Goal: Transaction & Acquisition: Subscribe to service/newsletter

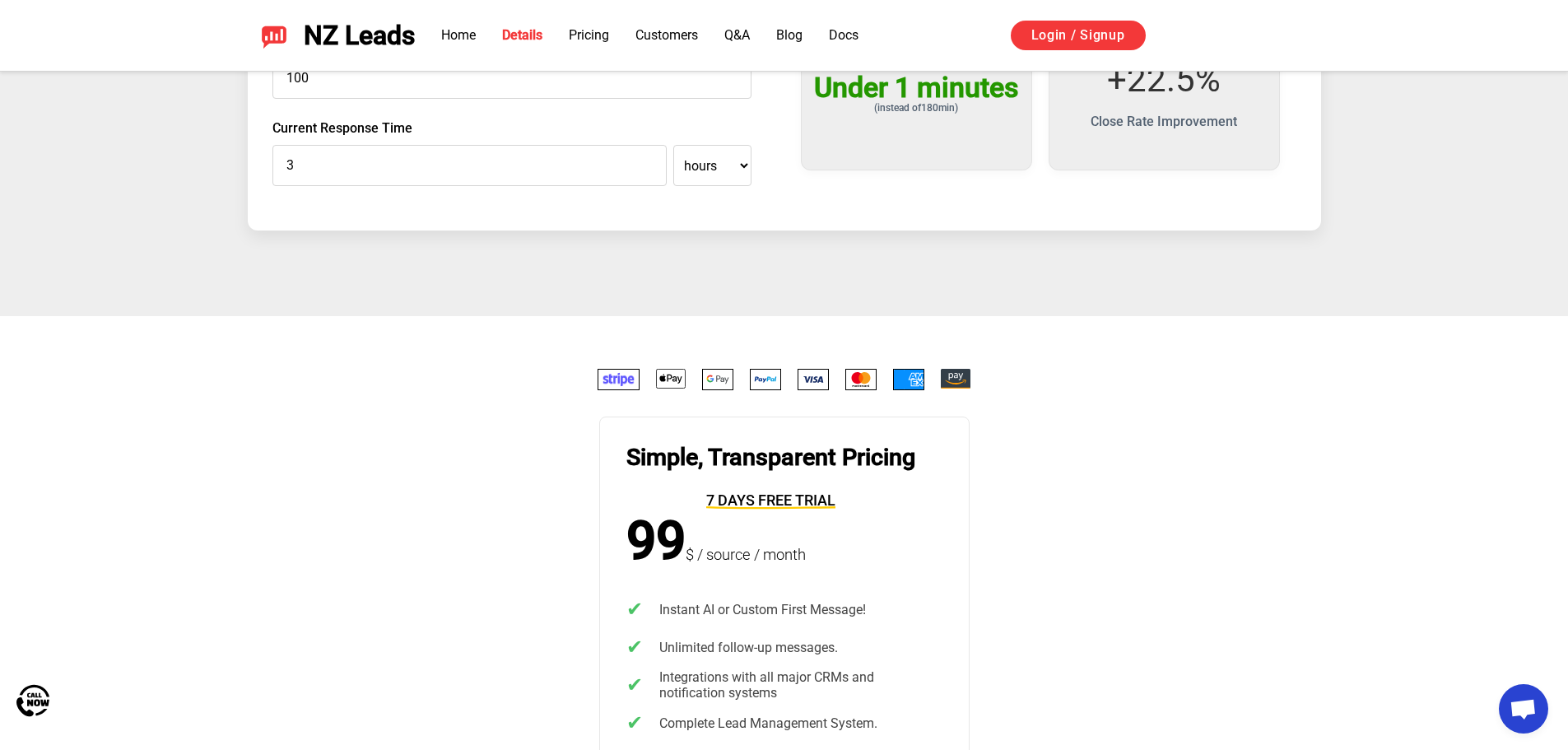
scroll to position [3073, 0]
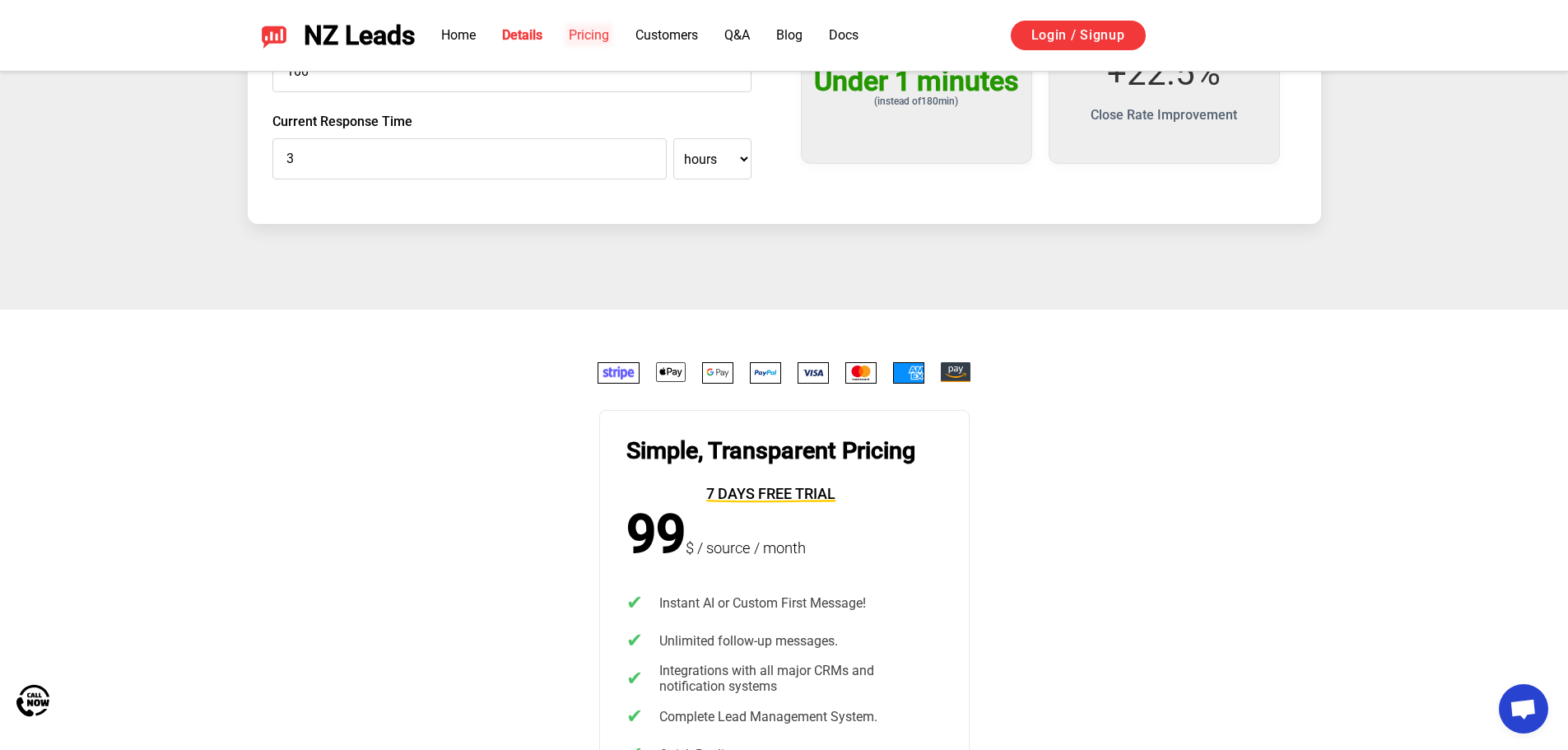
click at [586, 40] on link "Pricing" at bounding box center [589, 35] width 41 height 16
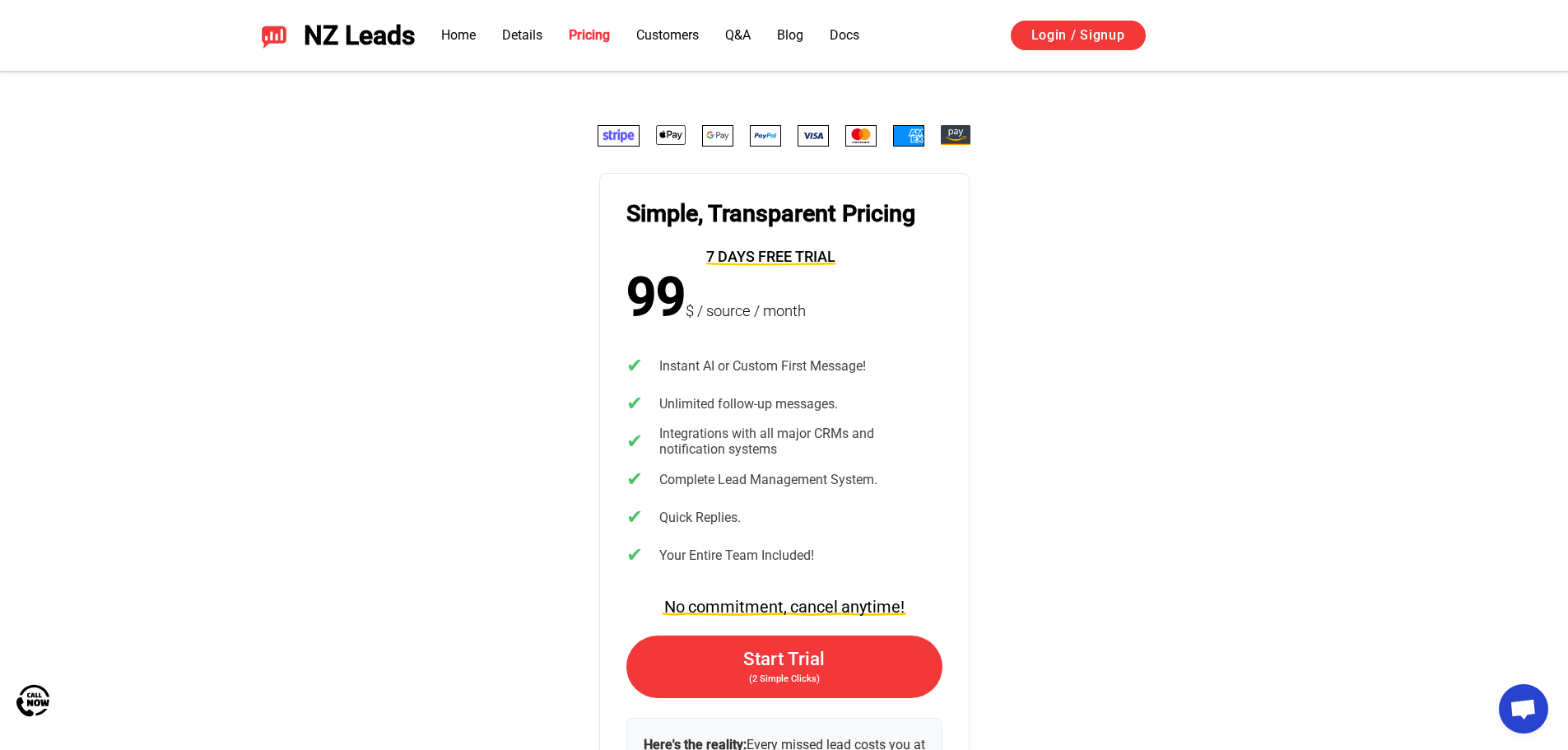
scroll to position [3313, 0]
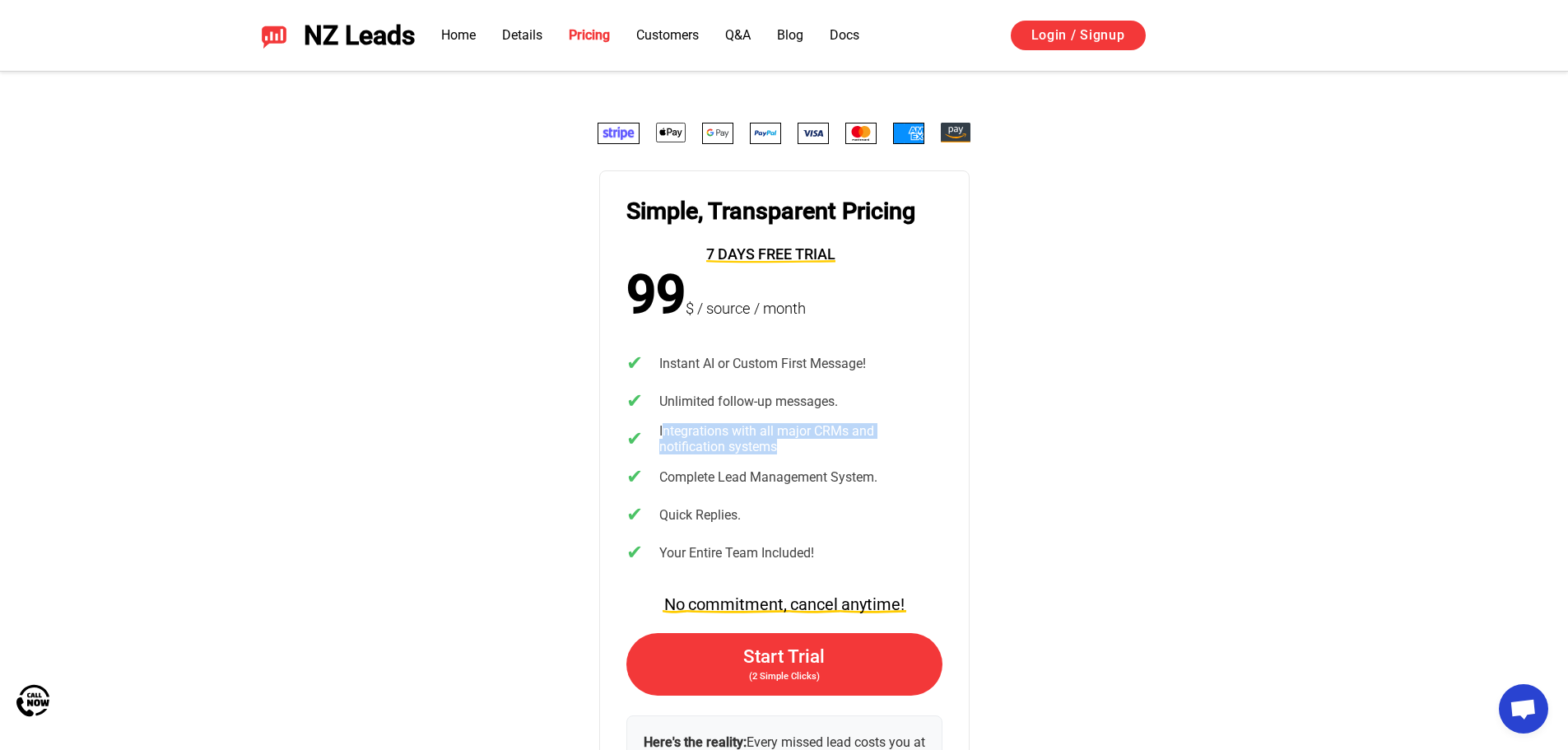
drag, startPoint x: 665, startPoint y: 428, endPoint x: 780, endPoint y: 448, distance: 116.7
click at [780, 448] on span "Integrations with all major CRMs and notification systems" at bounding box center [801, 440] width 283 height 30
drag, startPoint x: 678, startPoint y: 480, endPoint x: 887, endPoint y: 472, distance: 209.2
click at [887, 472] on li "✔ Complete Lead Management System." at bounding box center [785, 478] width 316 height 25
drag, startPoint x: 652, startPoint y: 515, endPoint x: 736, endPoint y: 514, distance: 84.0
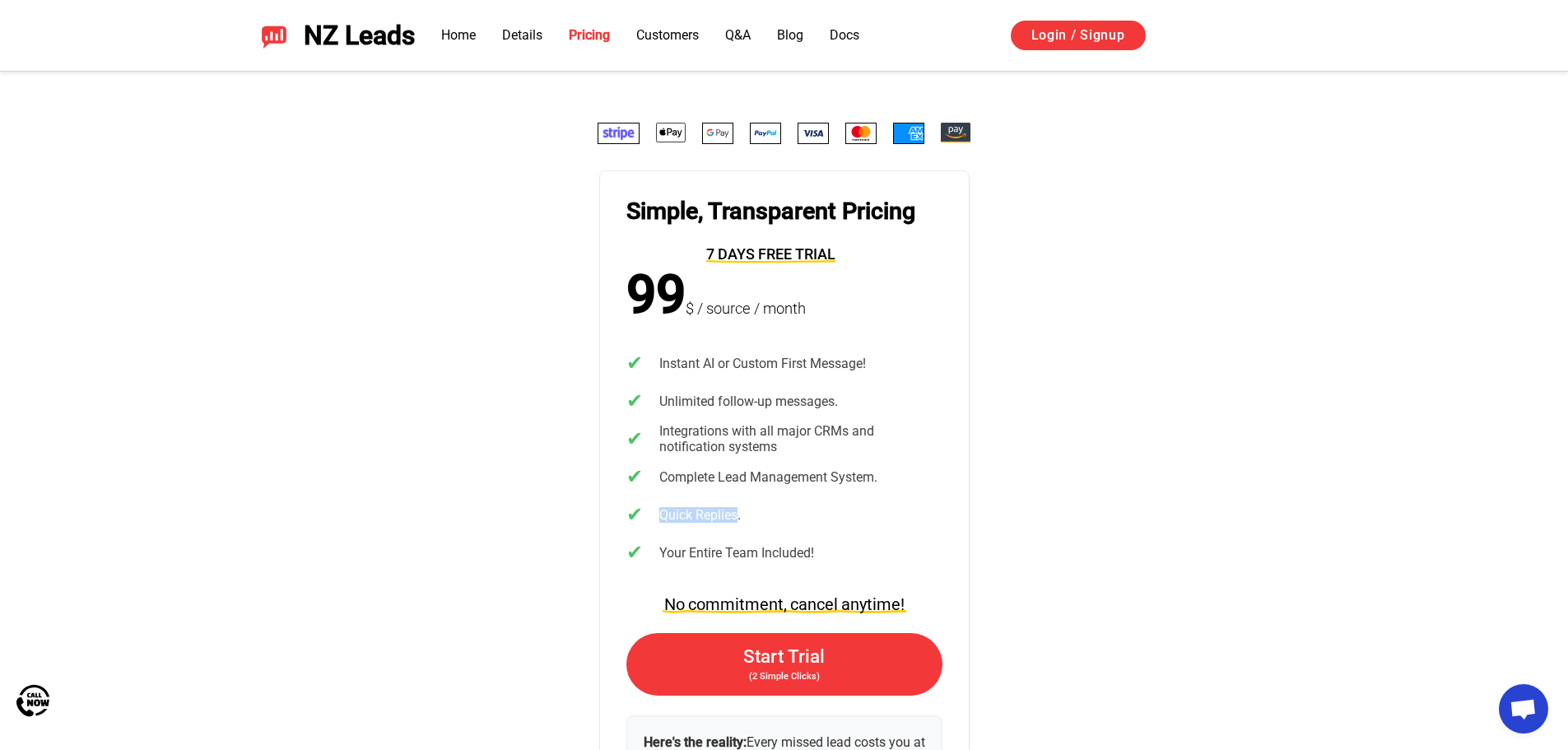
click at [736, 514] on li "✔ Quick Replies." at bounding box center [785, 516] width 316 height 25
drag, startPoint x: 679, startPoint y: 555, endPoint x: 857, endPoint y: 550, distance: 178.1
click at [857, 550] on li "✔ Your Entire Team Included!" at bounding box center [785, 554] width 316 height 25
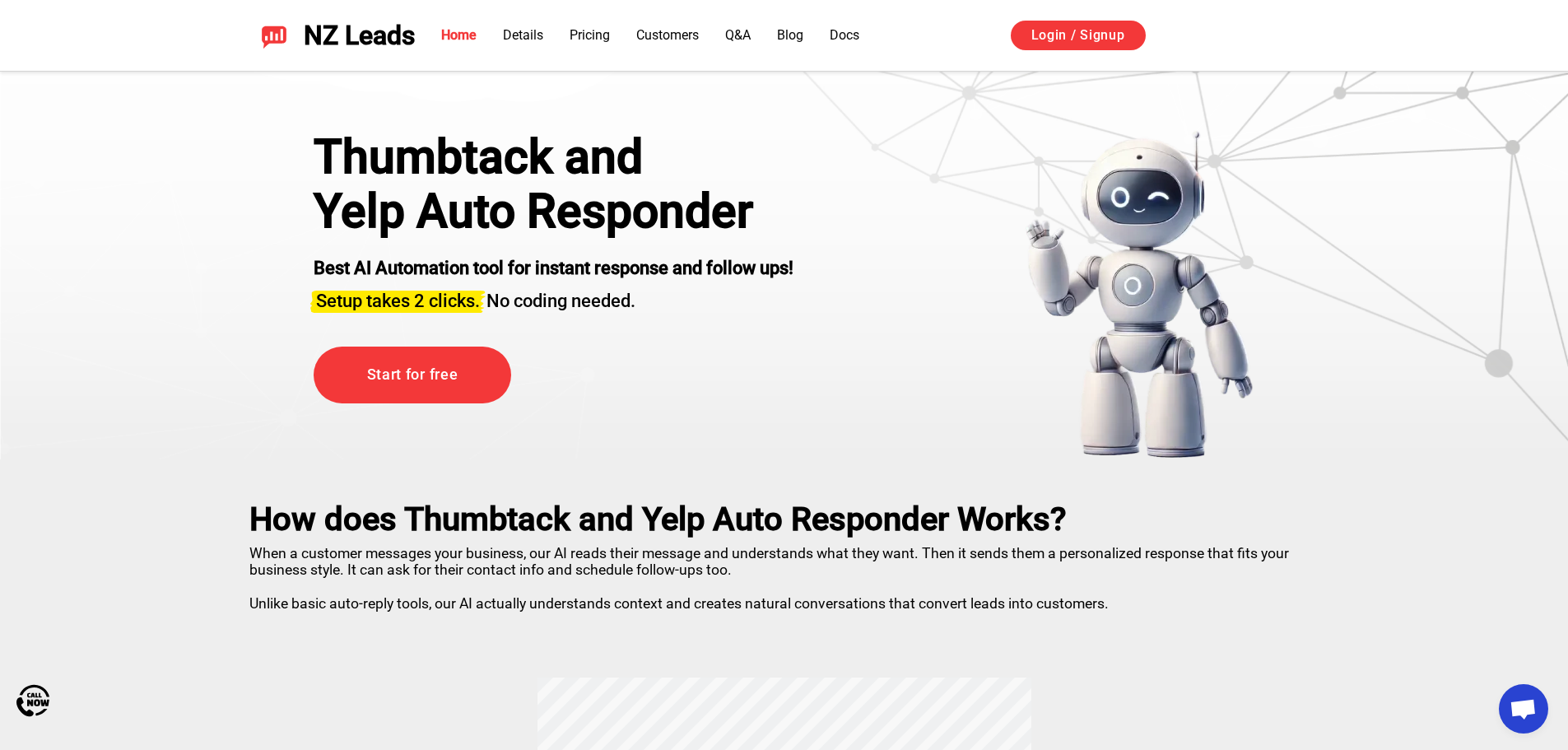
scroll to position [4, 0]
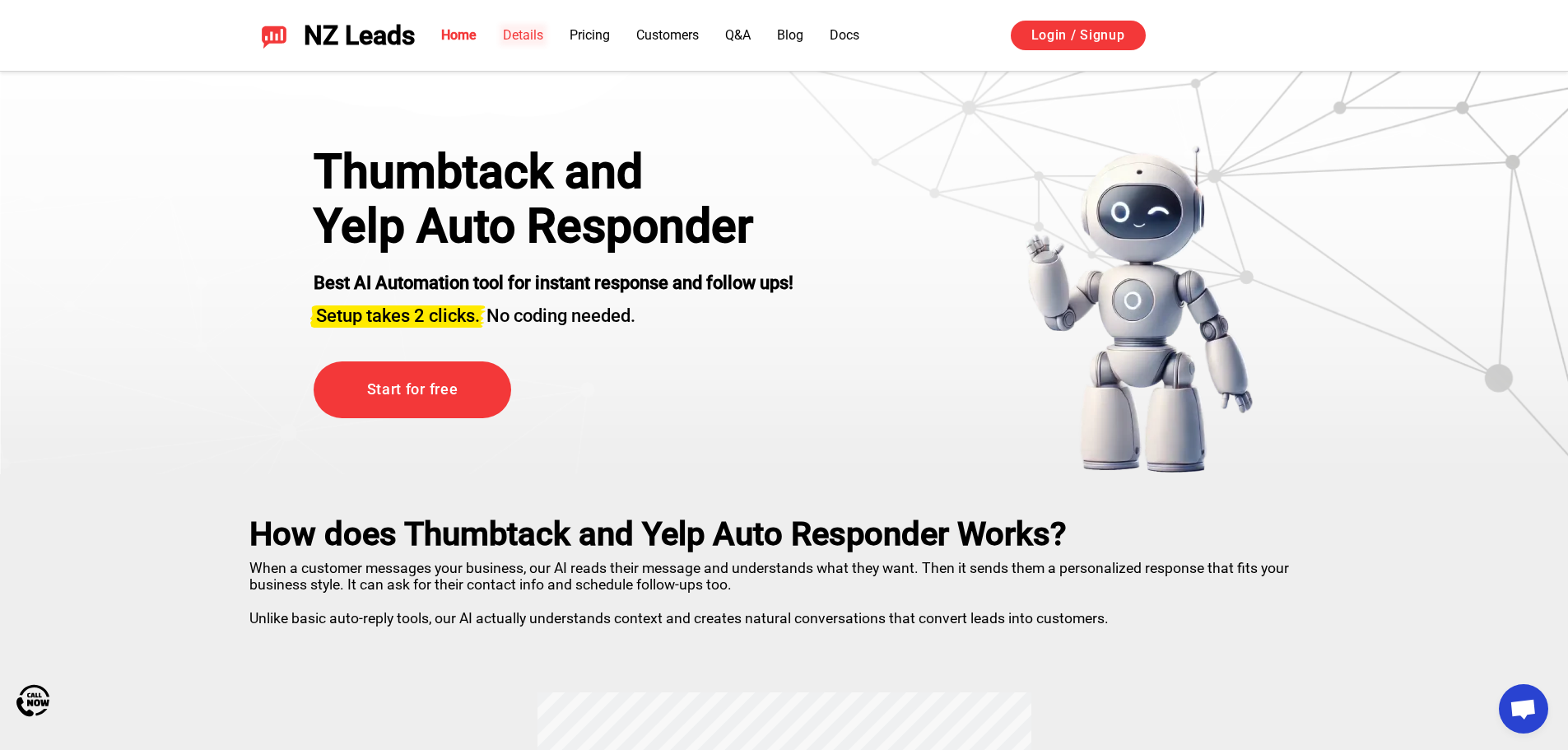
click at [523, 32] on link "Details" at bounding box center [523, 35] width 41 height 16
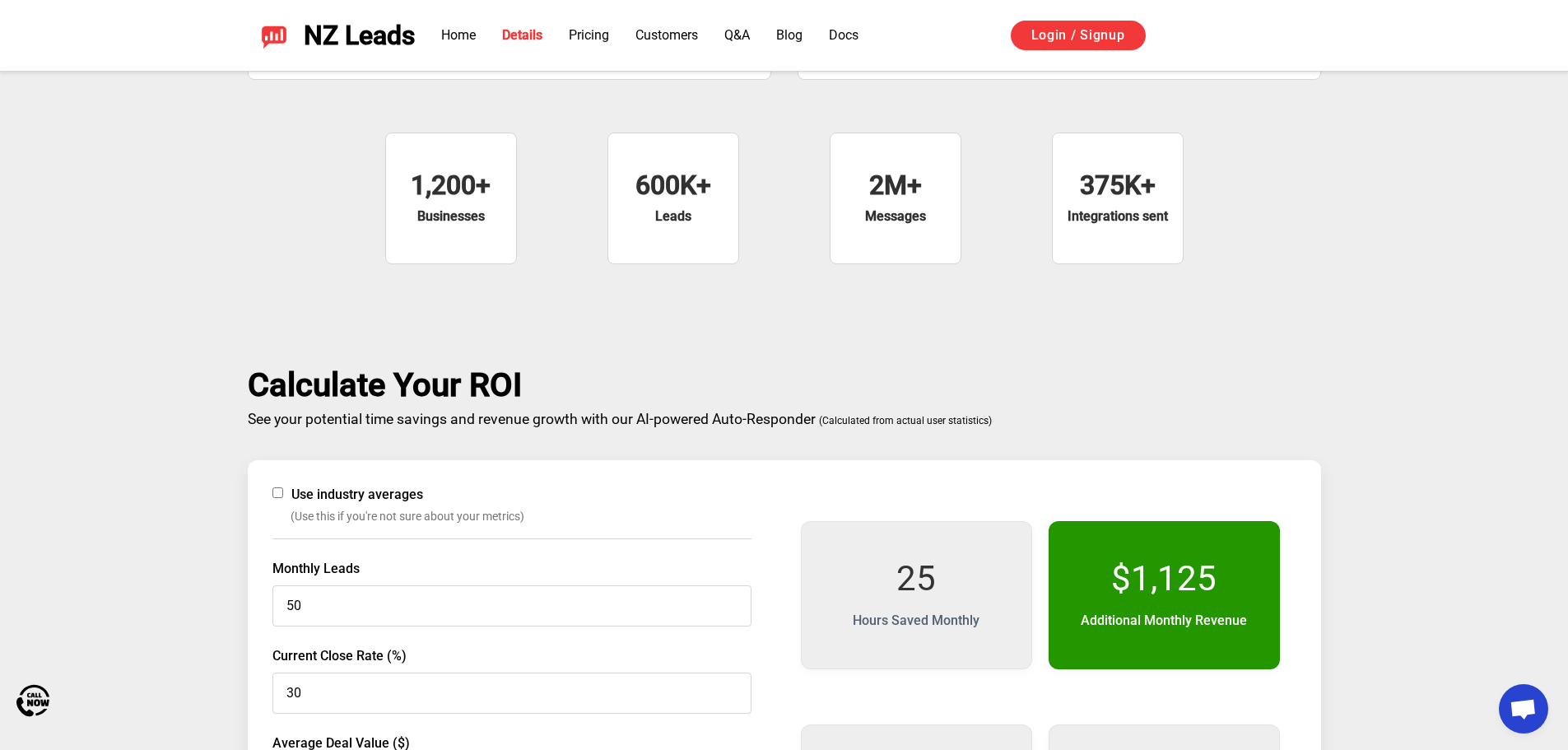
scroll to position [2694, 0]
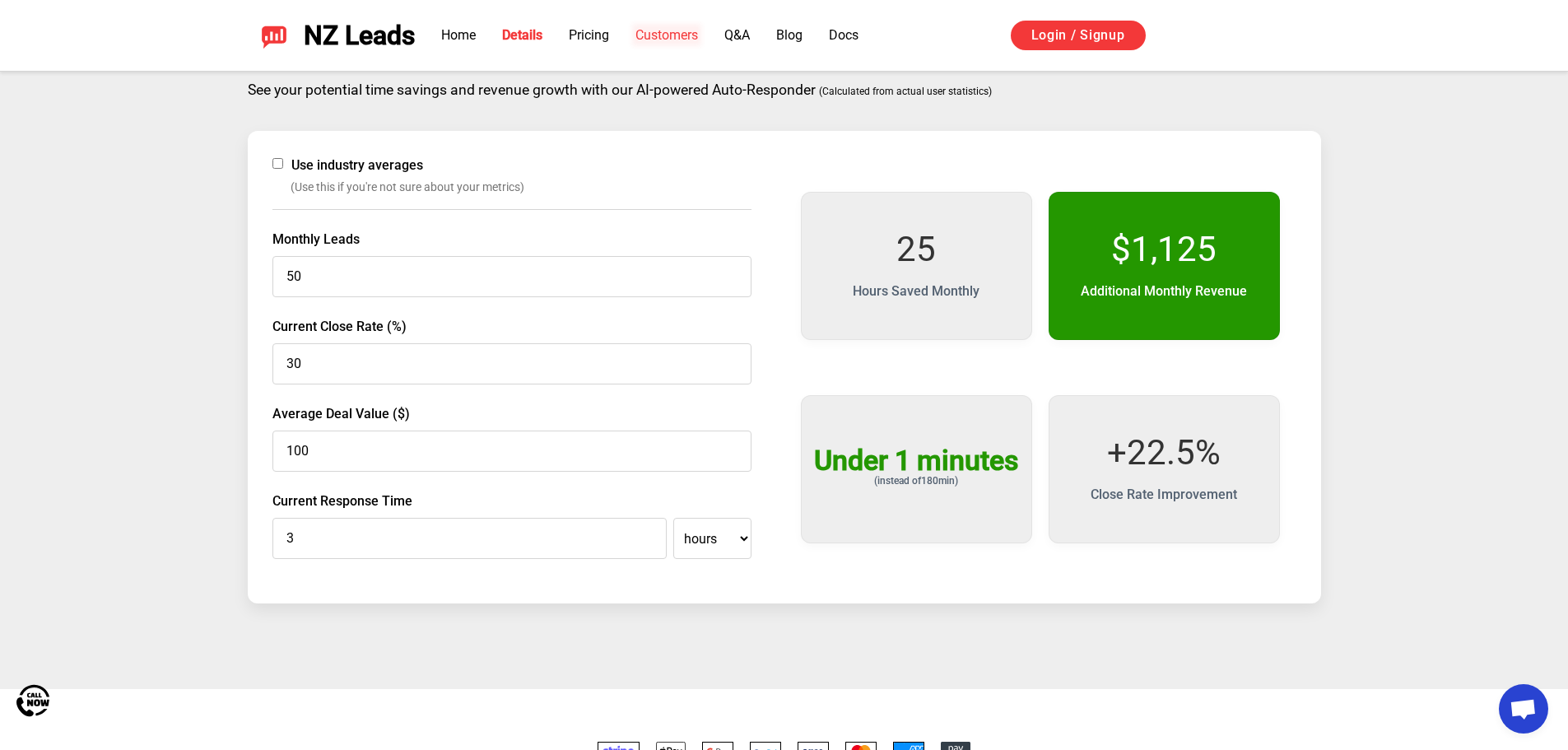
click at [653, 34] on link "Customers" at bounding box center [666, 35] width 63 height 16
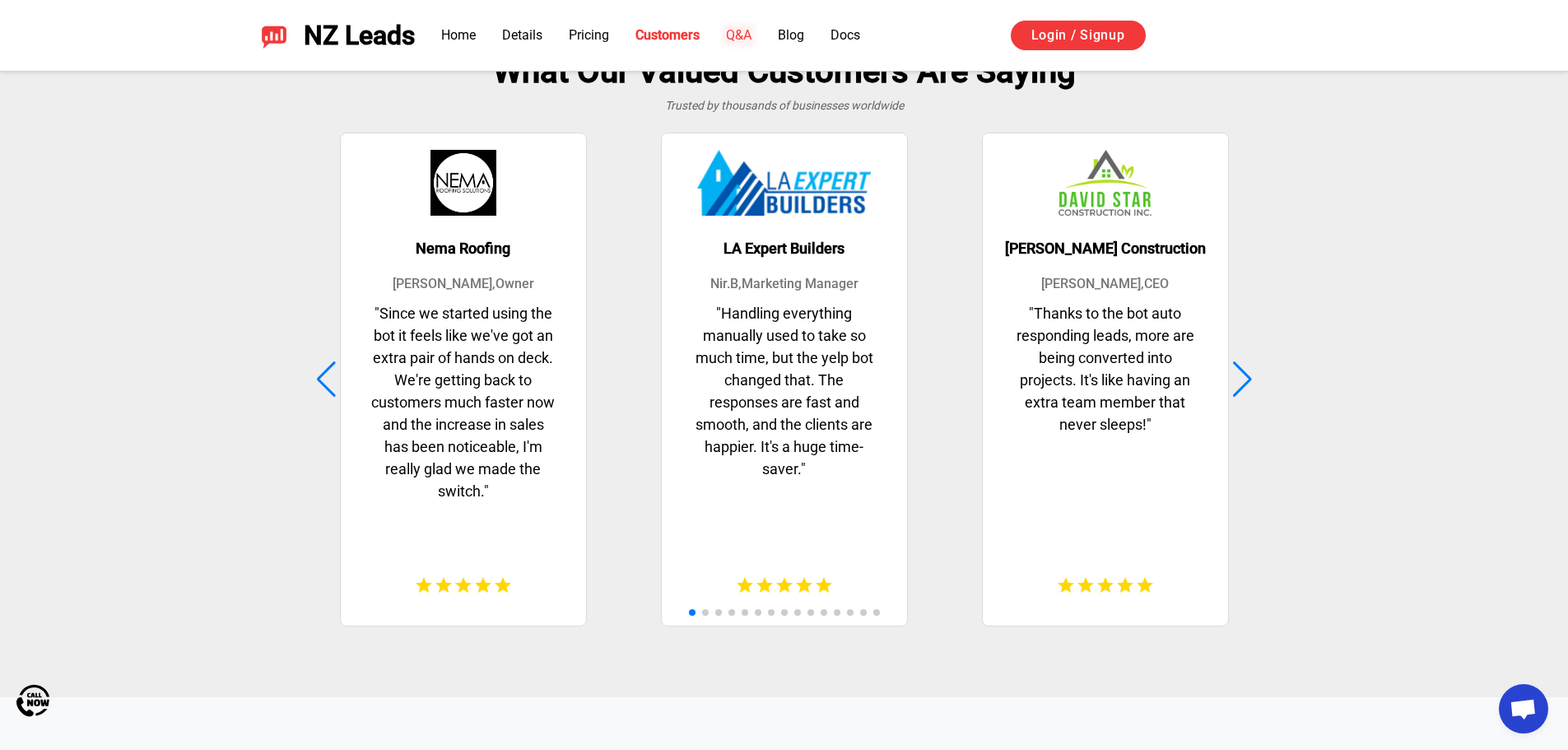
click at [735, 34] on link "Q&A" at bounding box center [738, 35] width 26 height 16
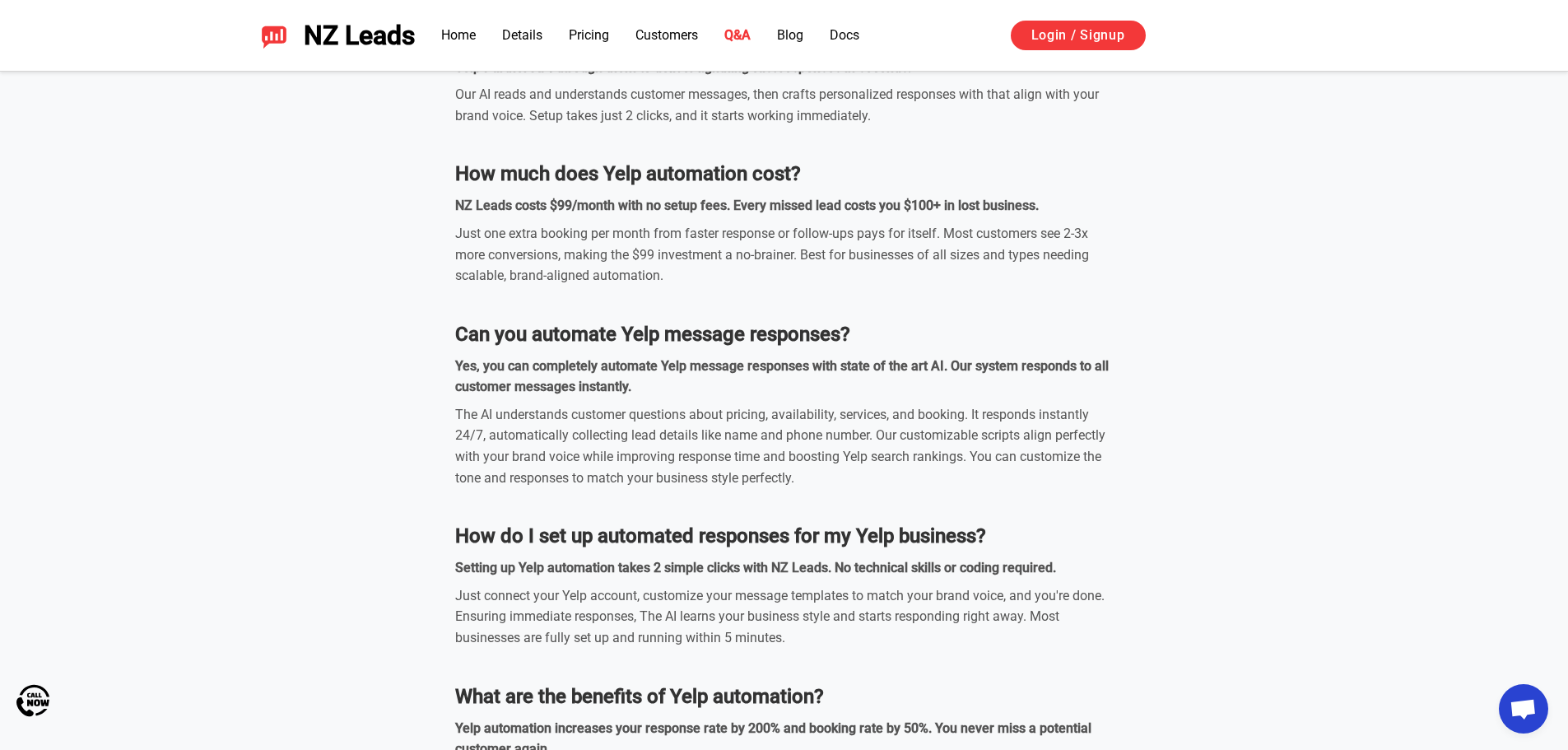
scroll to position [5169, 0]
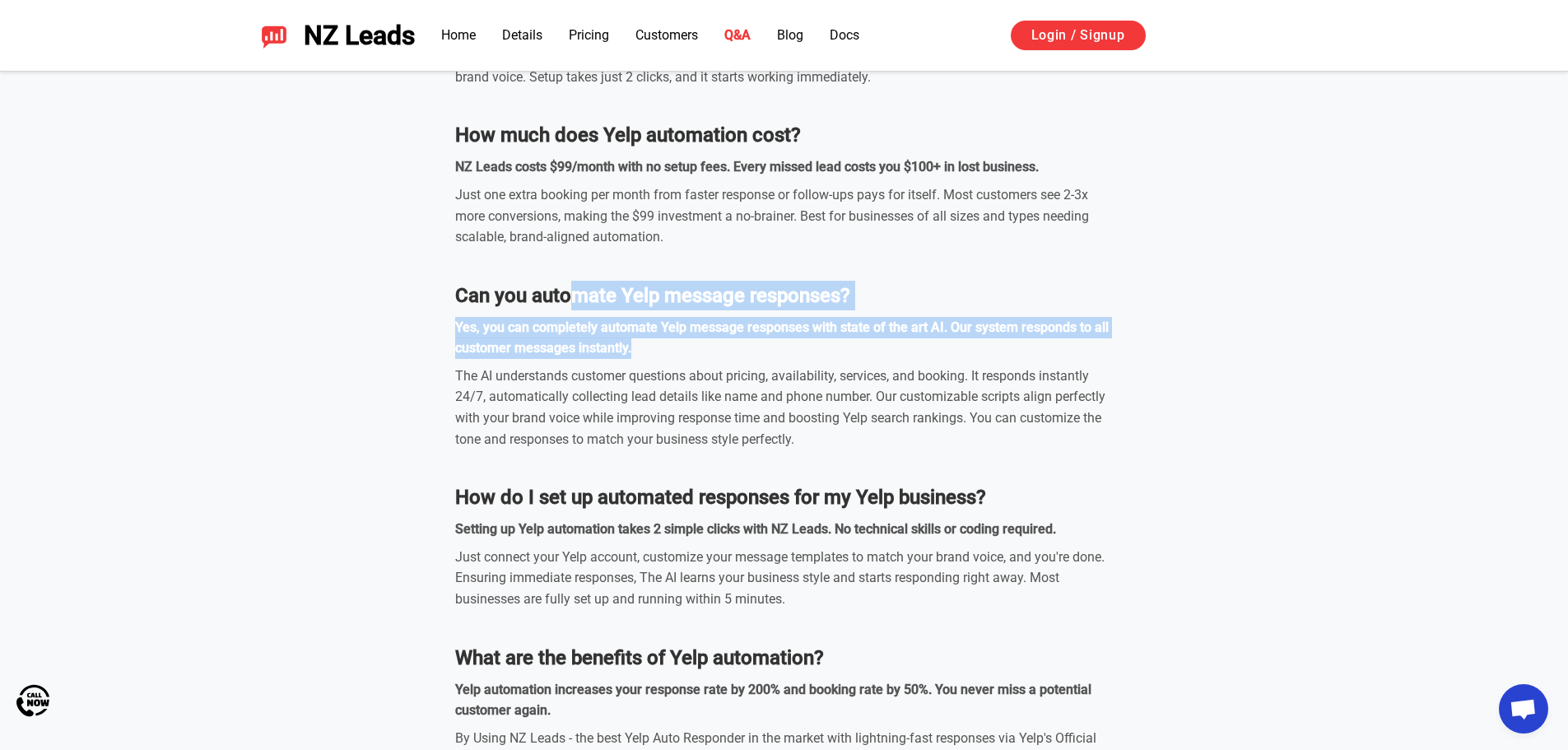
drag, startPoint x: 567, startPoint y: 302, endPoint x: 681, endPoint y: 350, distance: 123.7
click at [681, 350] on div "Can you automate Yelp message responses? Yes, you can completely automate Yelp …" at bounding box center [784, 366] width 658 height 170
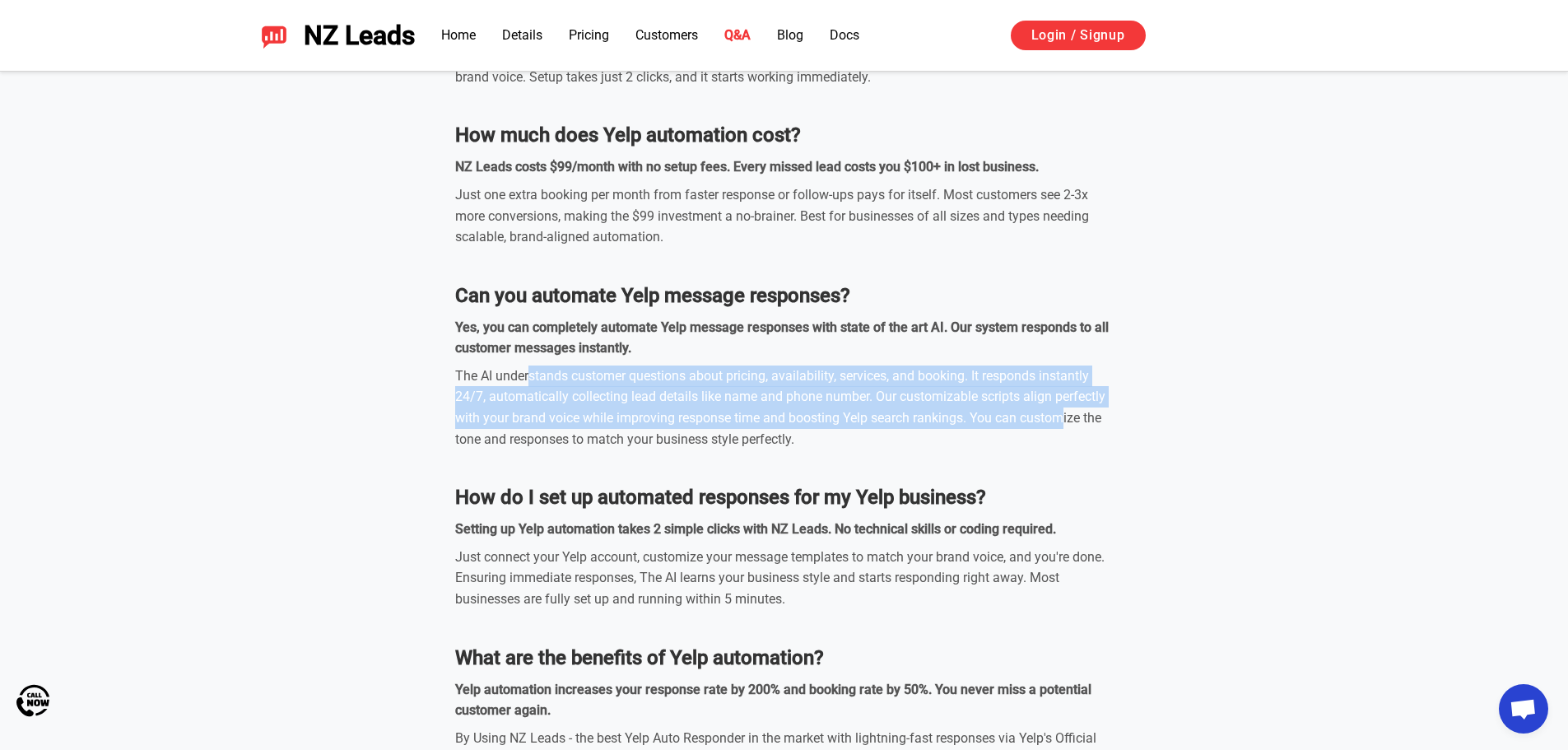
drag, startPoint x: 528, startPoint y: 379, endPoint x: 1061, endPoint y: 425, distance: 535.0
click at [1063, 425] on div "The AI understands customer questions about pricing, availability, services, an…" at bounding box center [784, 407] width 658 height 84
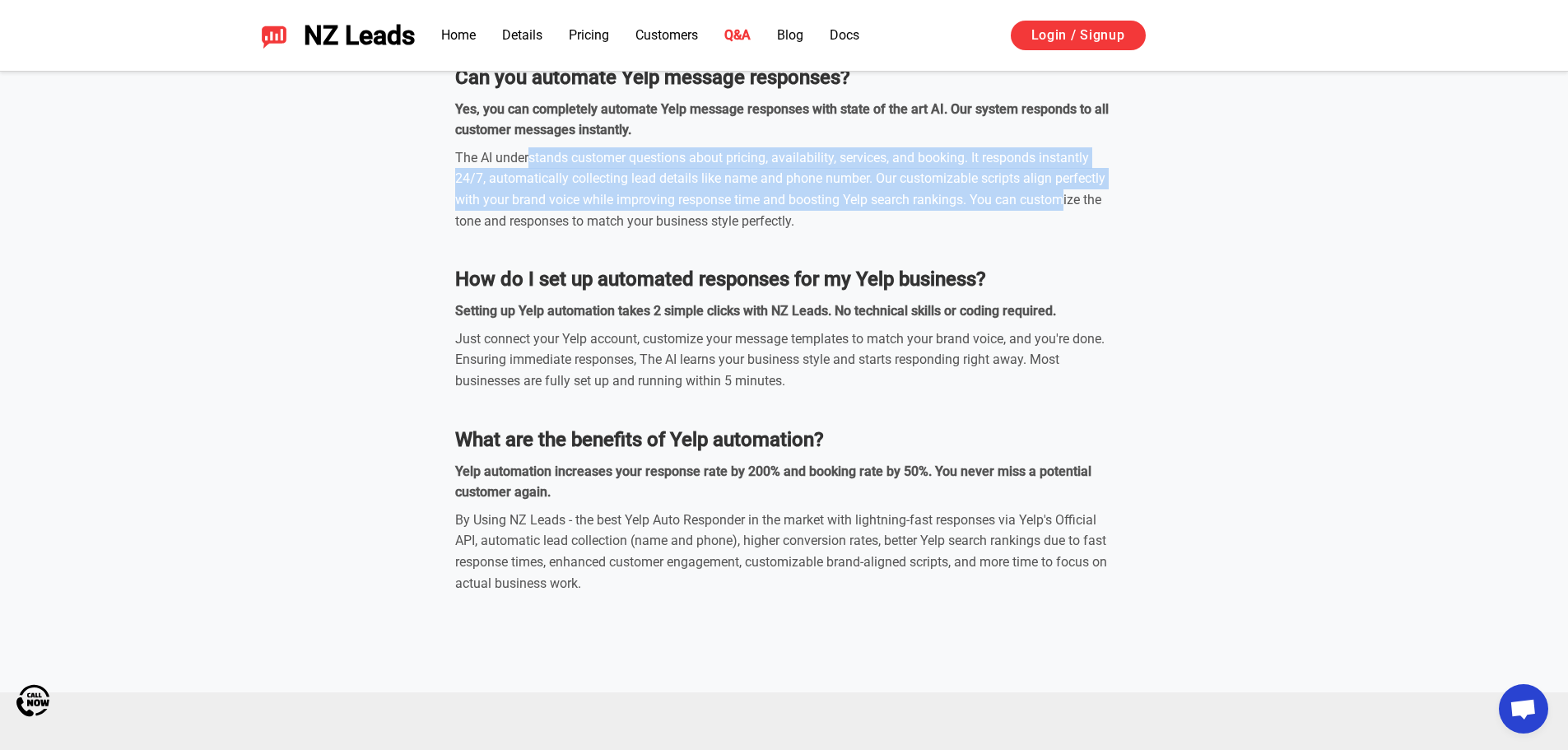
scroll to position [5416, 0]
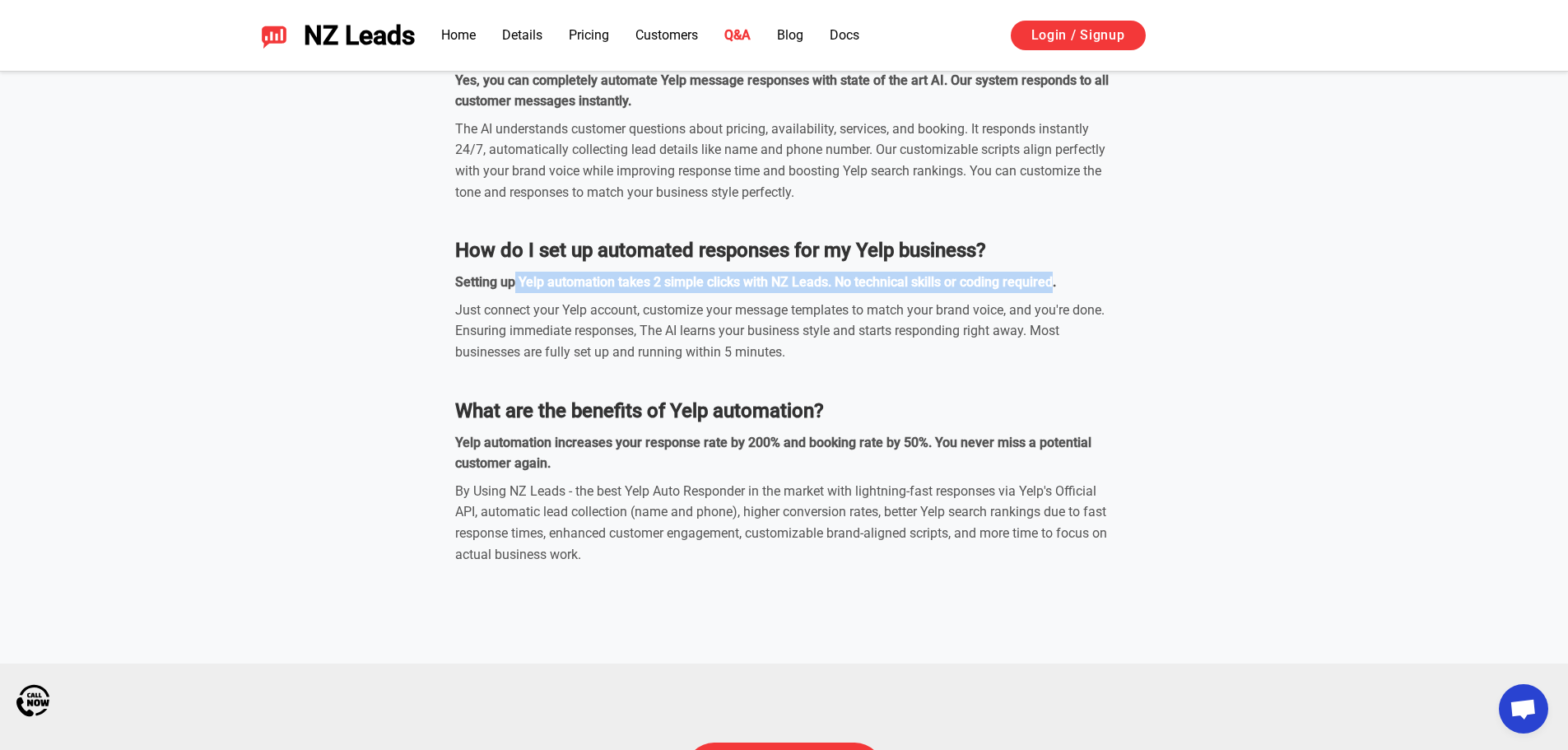
drag, startPoint x: 513, startPoint y: 281, endPoint x: 1053, endPoint y: 279, distance: 540.0
click at [1053, 279] on strong "Setting up Yelp automation takes 2 simple clicks with NZ Leads. No technical sk…" at bounding box center [756, 282] width 601 height 16
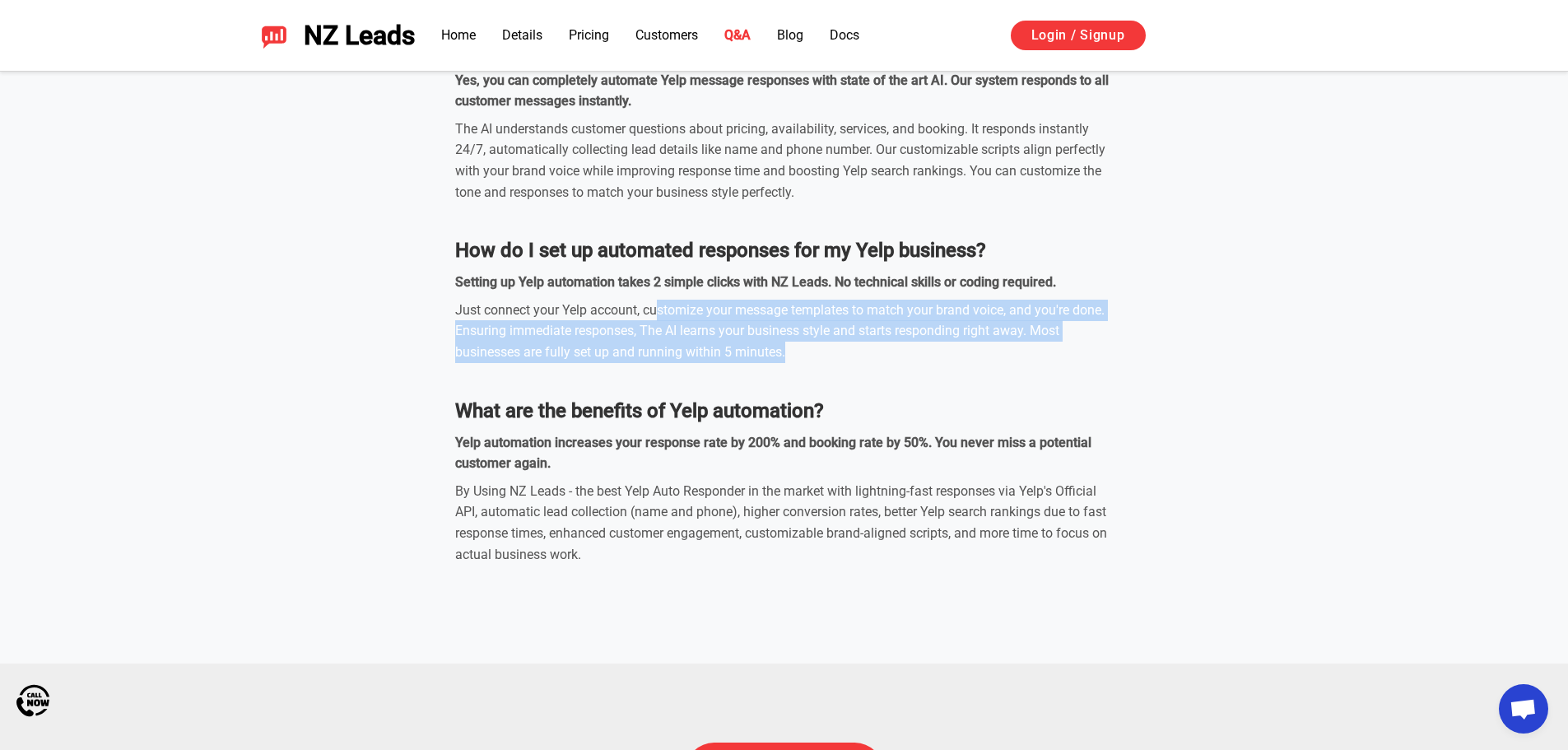
drag, startPoint x: 658, startPoint y: 312, endPoint x: 978, endPoint y: 363, distance: 324.0
click at [978, 363] on div "Just connect your Yelp account, customize your message templates to match your …" at bounding box center [784, 332] width 658 height 64
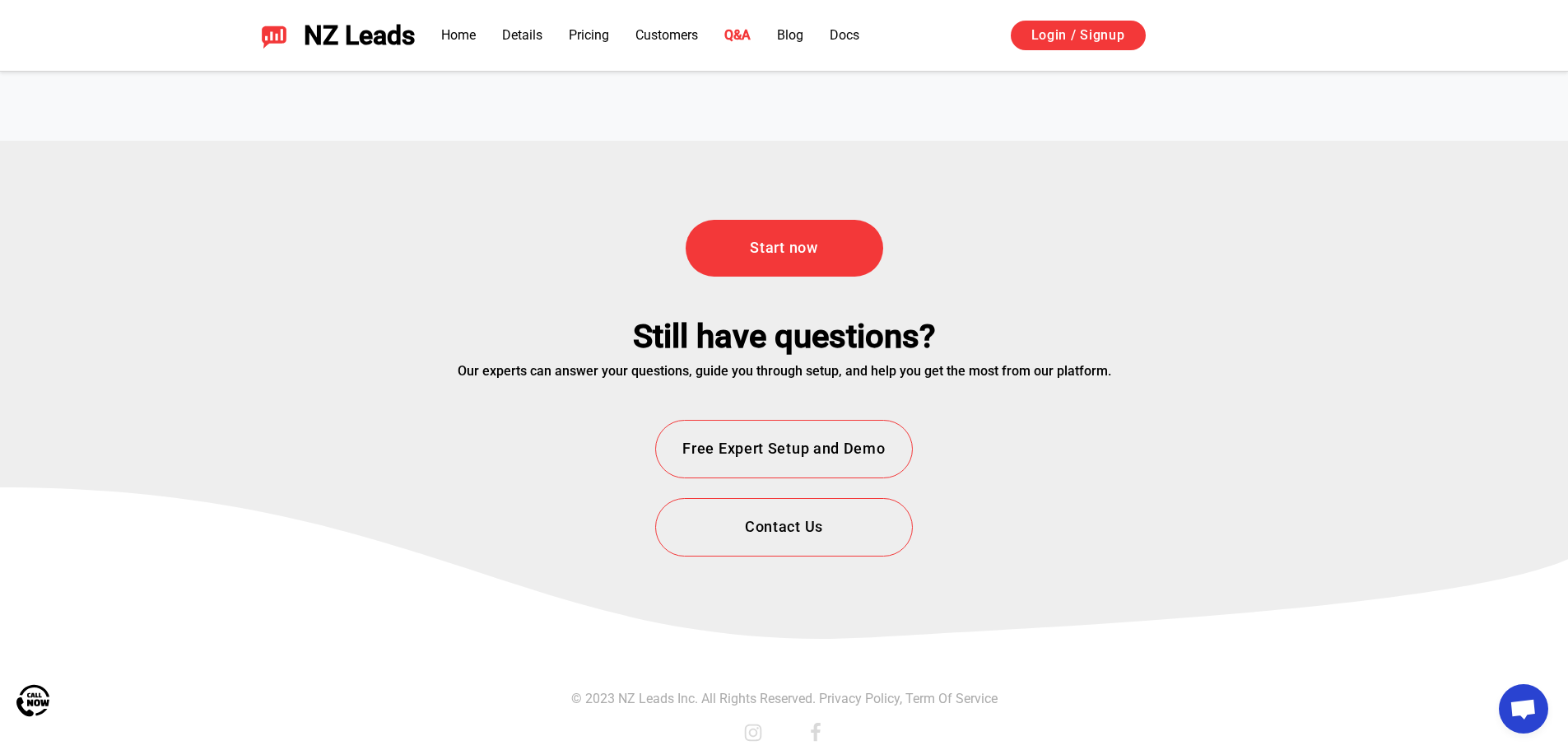
scroll to position [5954, 0]
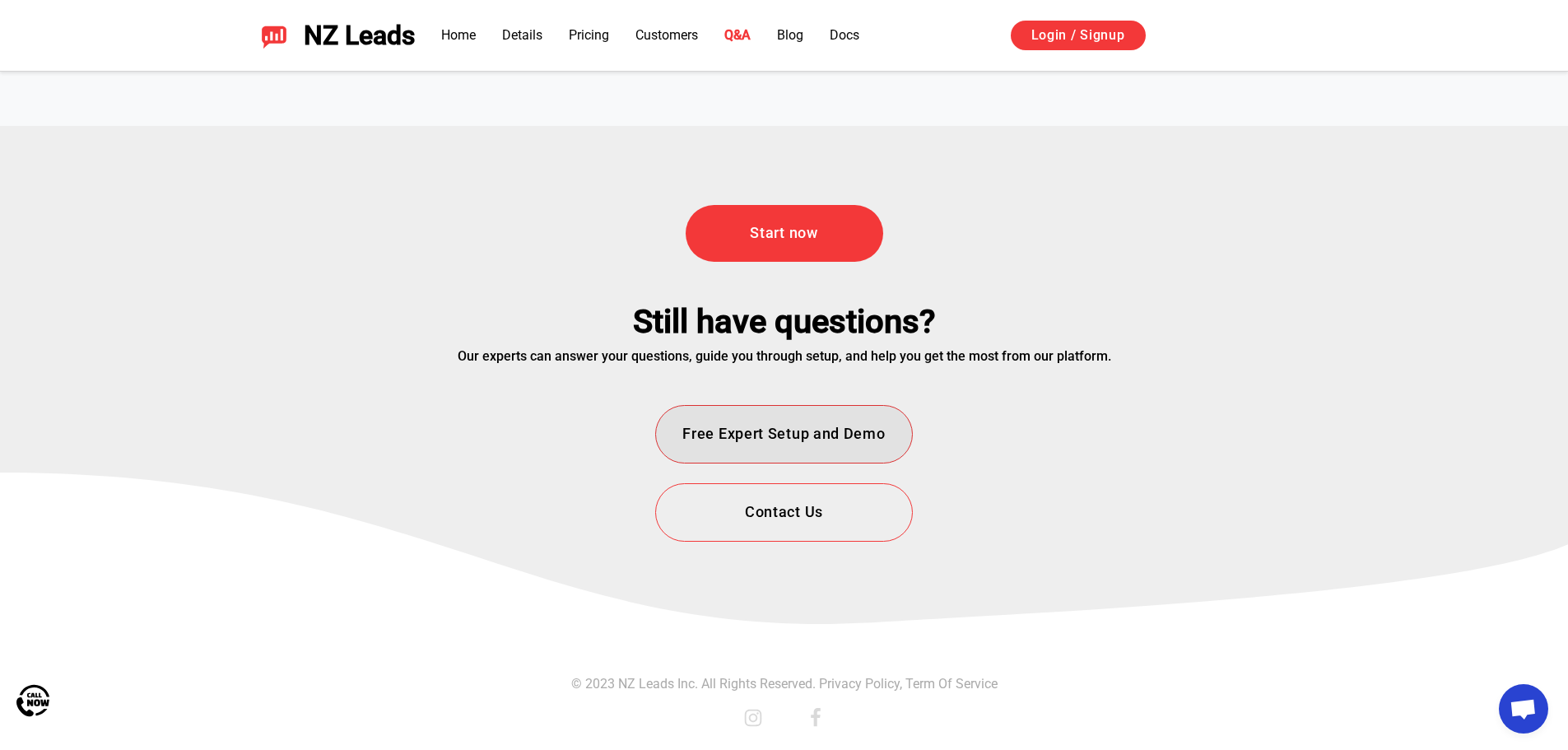
click at [849, 437] on button "Free Expert Setup and Demo" at bounding box center [783, 434] width 257 height 58
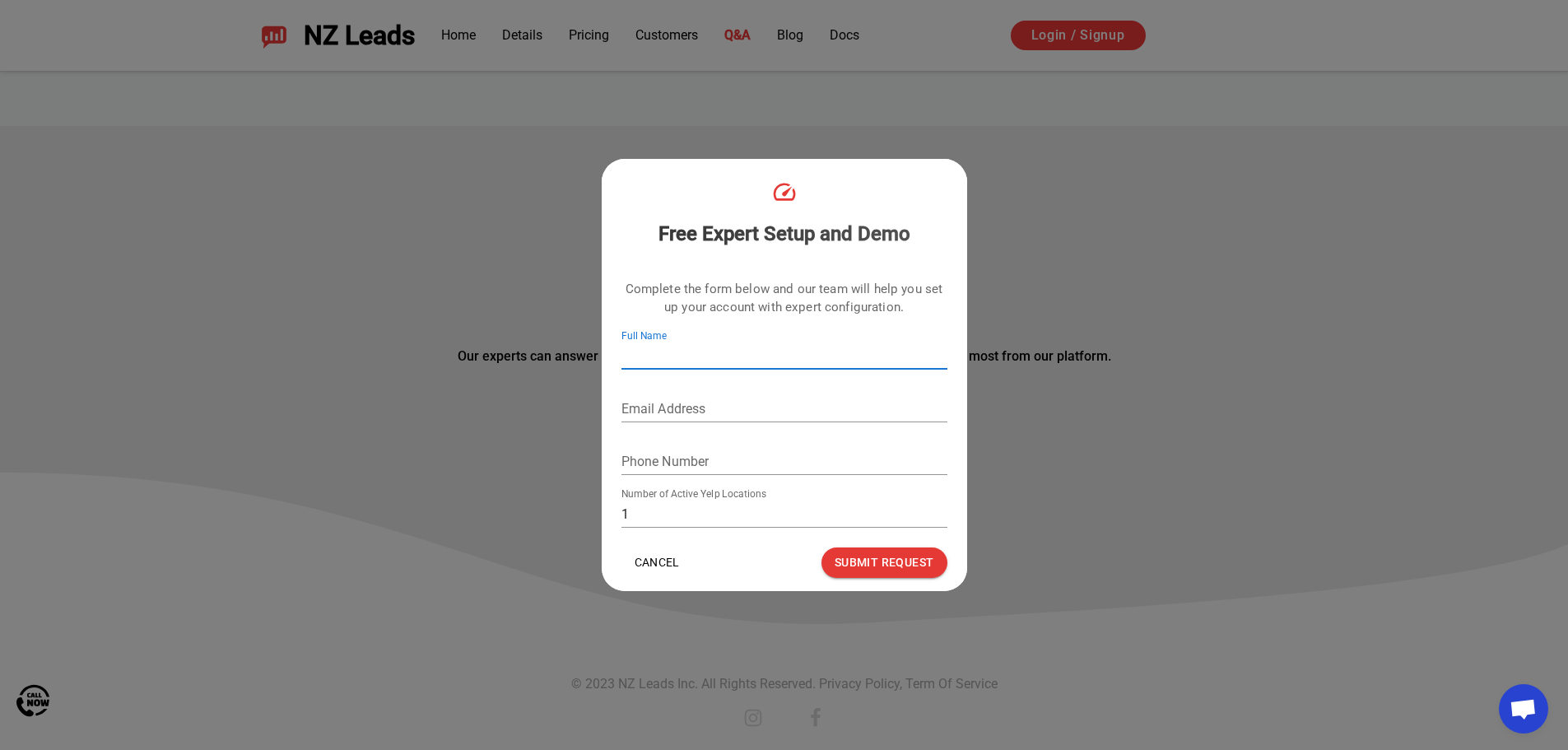
click at [704, 350] on input "Full Name" at bounding box center [784, 356] width 326 height 27
type input "[PERSON_NAME]"
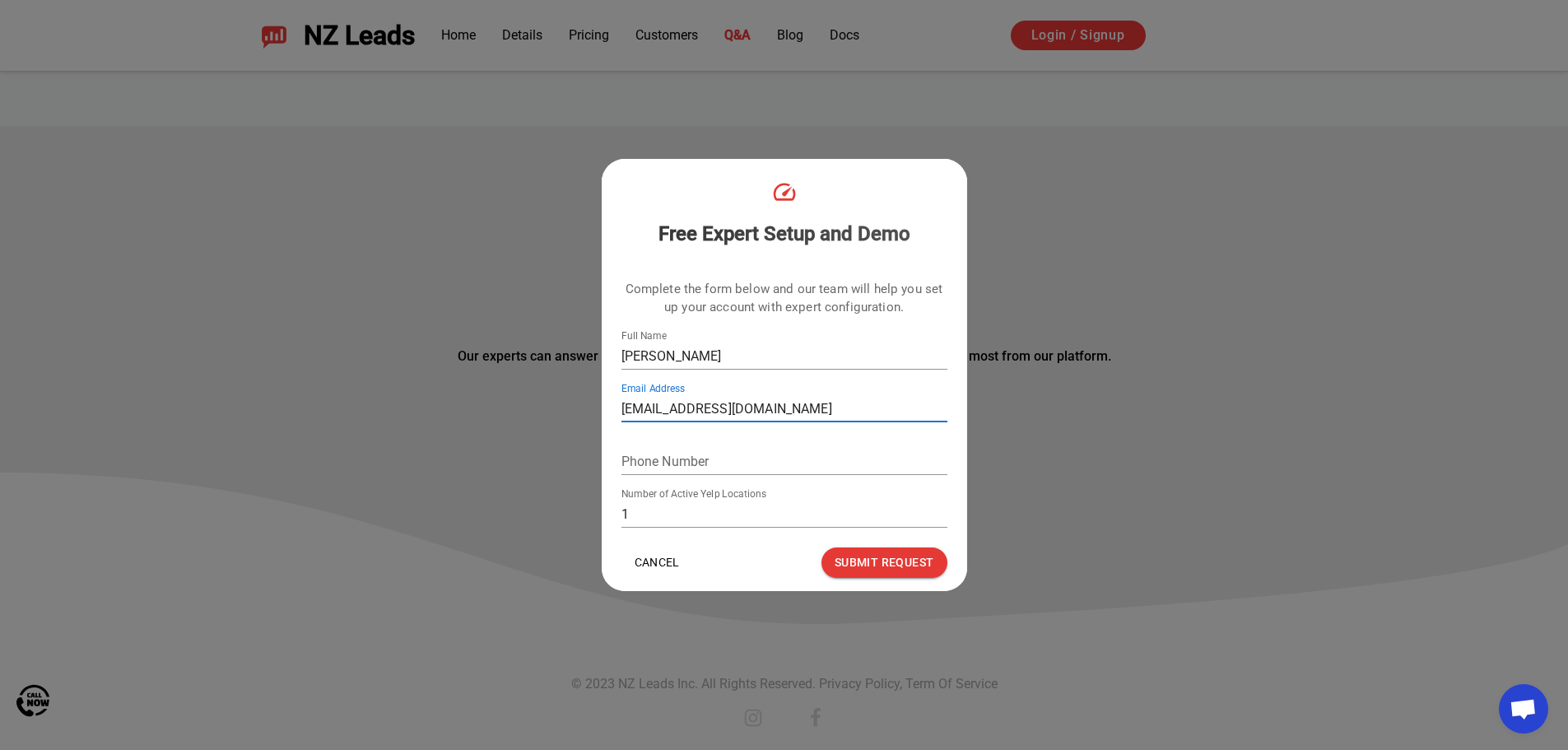
type input "[EMAIL_ADDRESS][DOMAIN_NAME]"
type input "7074100307"
click at [723, 516] on input "1" at bounding box center [784, 515] width 326 height 27
drag, startPoint x: 722, startPoint y: 514, endPoint x: 613, endPoint y: 509, distance: 109.1
click at [613, 509] on div "Complete the form below and our team will help you set up your account with exp…" at bounding box center [784, 402] width 365 height 269
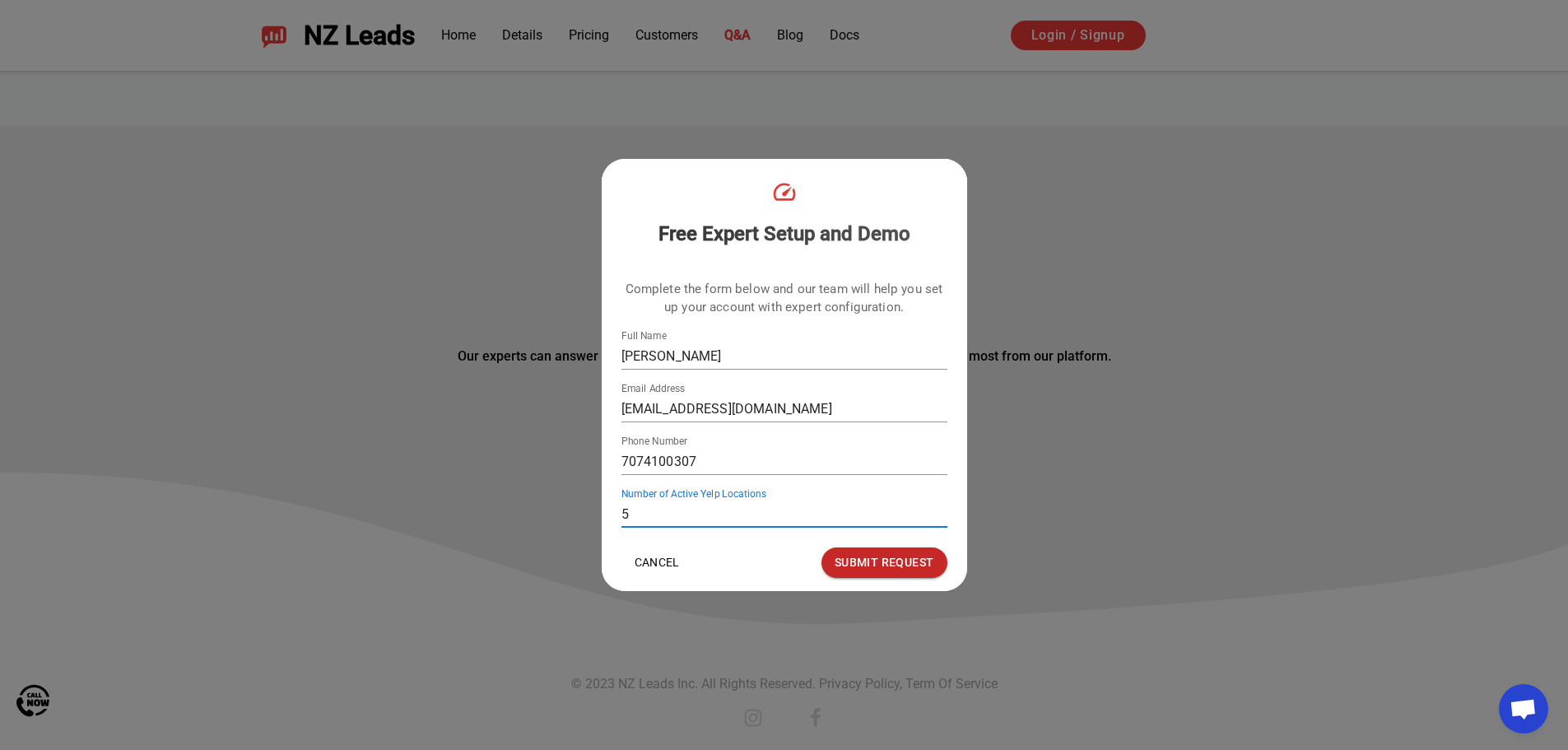
type input "5"
click at [863, 565] on button "Submit Request" at bounding box center [884, 562] width 126 height 30
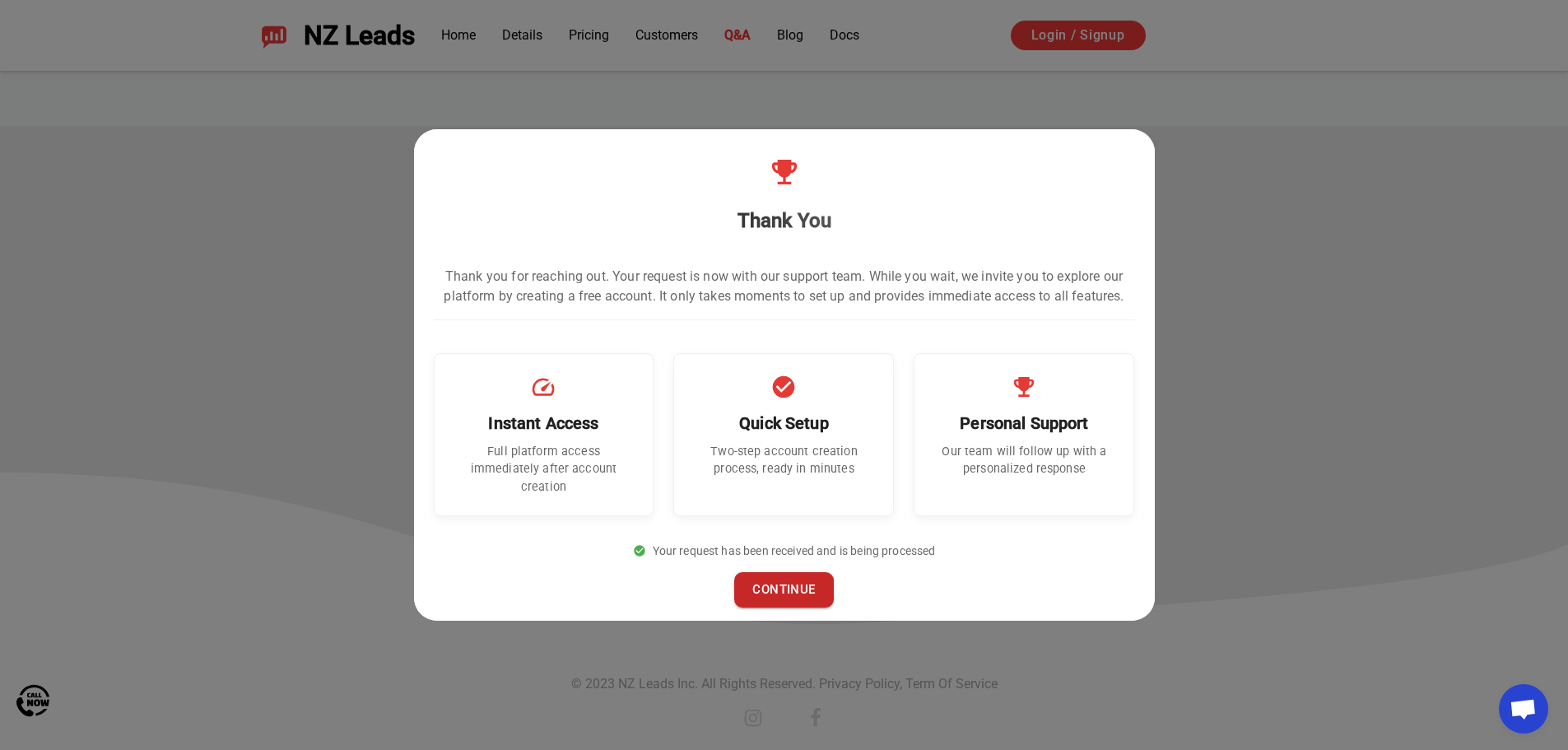
click at [791, 574] on button "CONTINUE" at bounding box center [784, 589] width 99 height 34
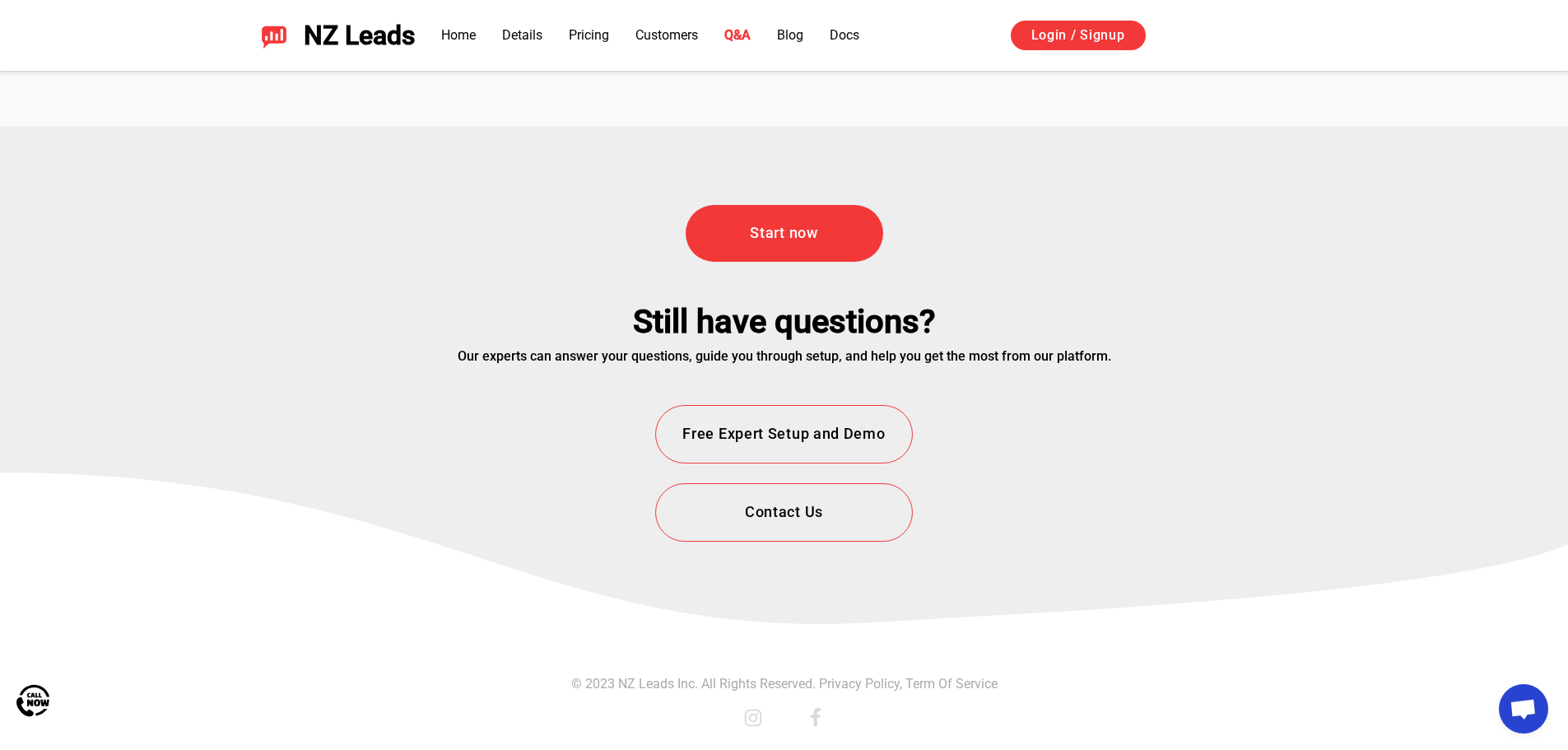
click at [345, 34] on span "NZ Leads" at bounding box center [360, 35] width 111 height 30
click at [267, 42] on img at bounding box center [274, 35] width 27 height 27
click at [461, 36] on link "Home" at bounding box center [458, 35] width 34 height 16
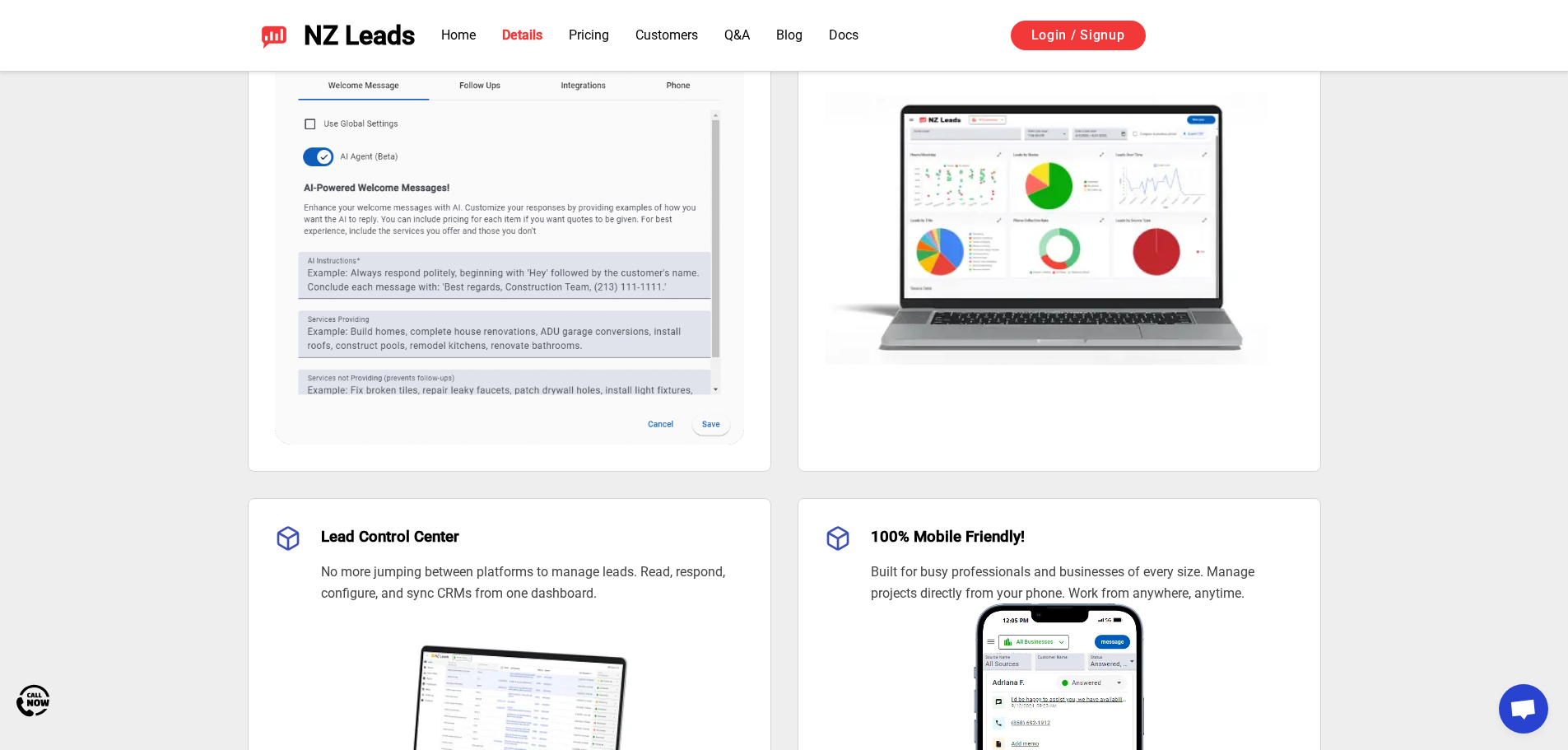
scroll to position [1066, 0]
